Goal: Find specific page/section: Find specific page/section

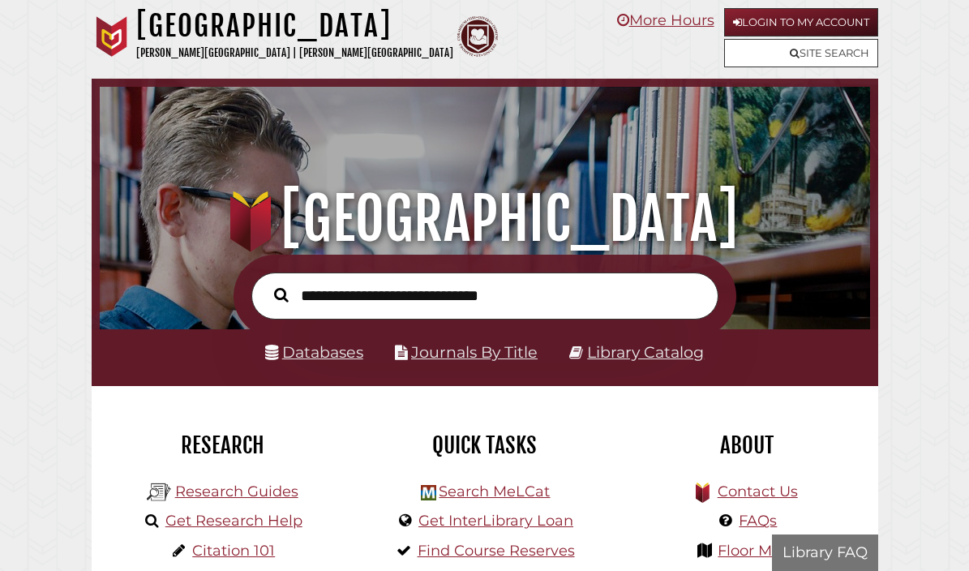
scroll to position [255, 762]
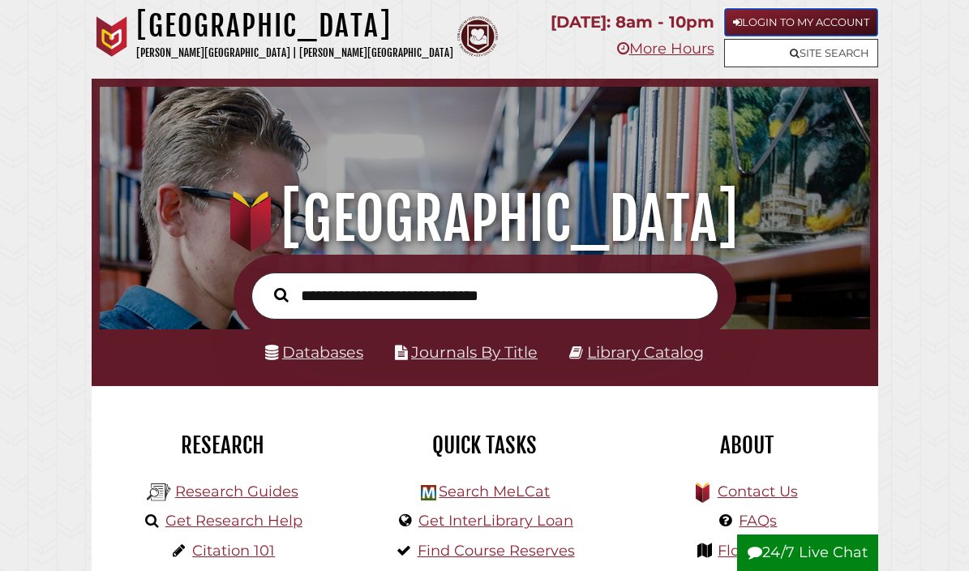
click at [804, 21] on link "Login to My Account" at bounding box center [801, 22] width 154 height 28
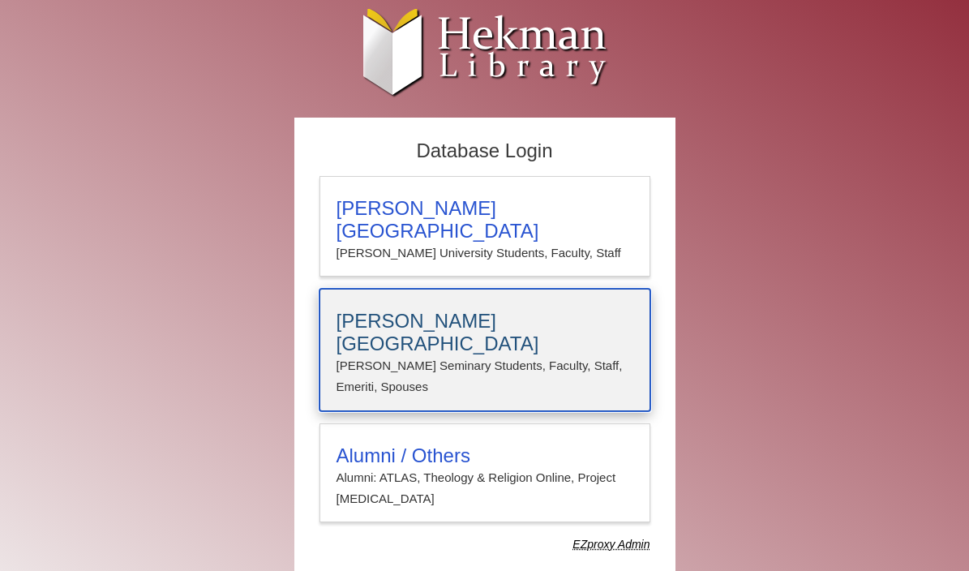
click at [501, 355] on p "Calvin Seminary Students, Faculty, Staff, Emeriti, Spouses" at bounding box center [484, 376] width 297 height 43
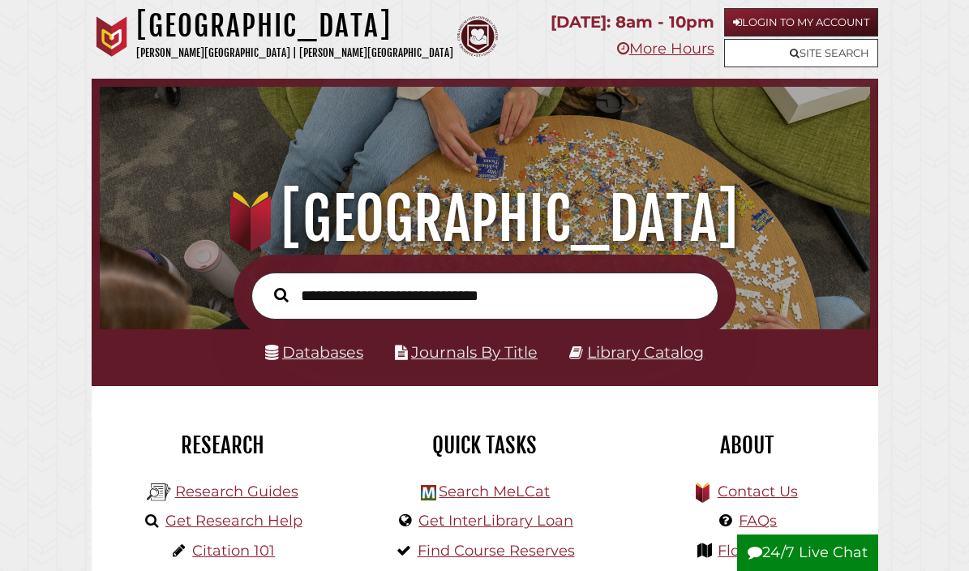
scroll to position [255, 762]
click at [496, 292] on input "text" at bounding box center [484, 295] width 467 height 46
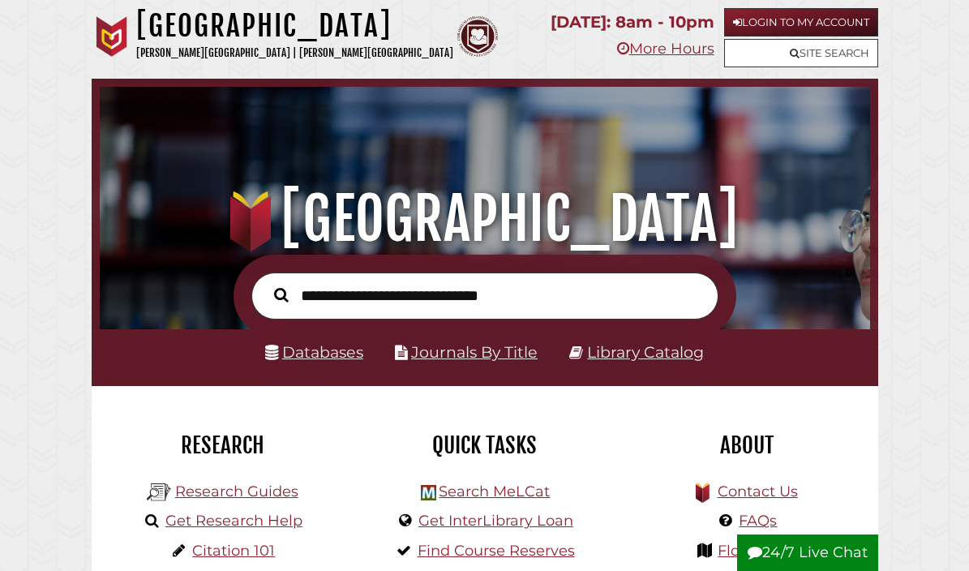
scroll to position [255, 762]
click at [466, 299] on input "text" at bounding box center [484, 295] width 467 height 46
type input "*"
